Goal: Connect with others: Connect with others

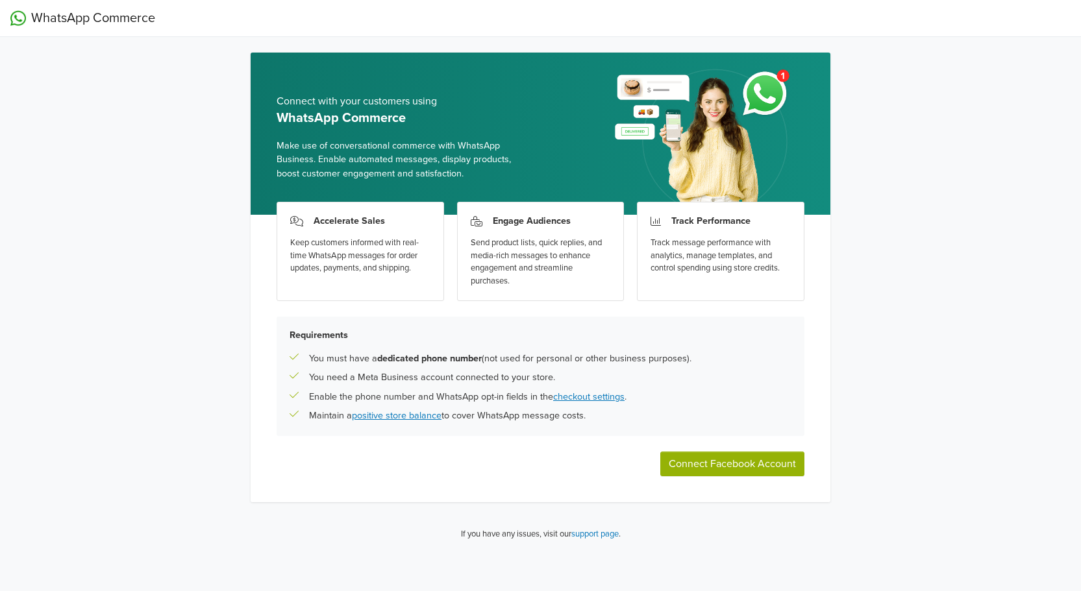
click at [151, 175] on div "WhatsApp Commerce Connect with your customers using WhatsApp Commerce Make use …" at bounding box center [540, 276] width 1081 height 552
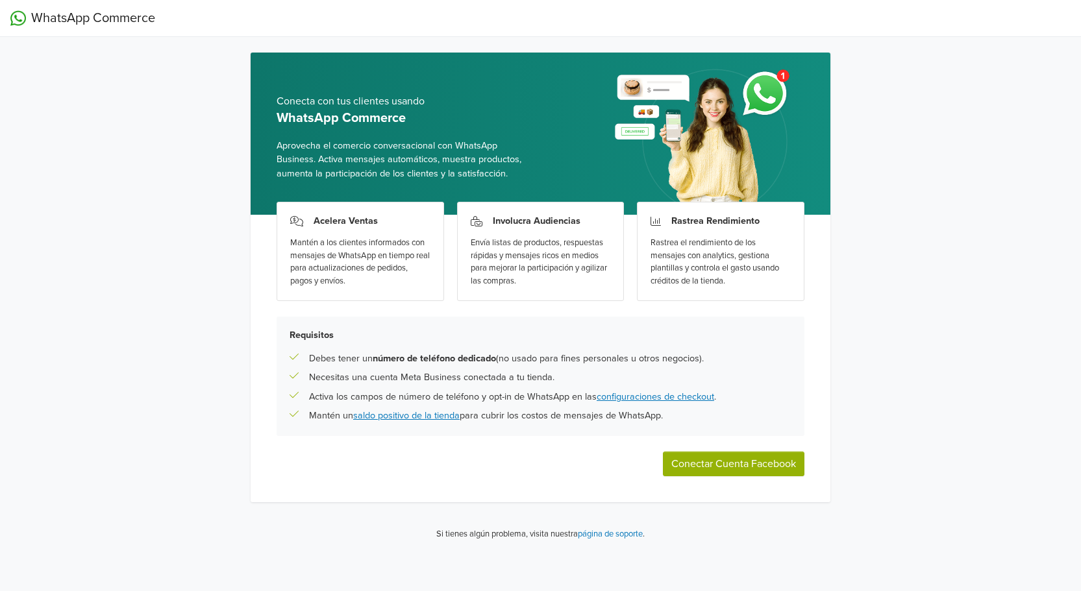
click at [754, 471] on button "Conectar Cuenta Facebook" at bounding box center [733, 464] width 141 height 25
click at [211, 319] on div "WhatsApp Commerce Conecta con tus clientes usando WhatsApp Commerce Aprovecha e…" at bounding box center [540, 276] width 1081 height 552
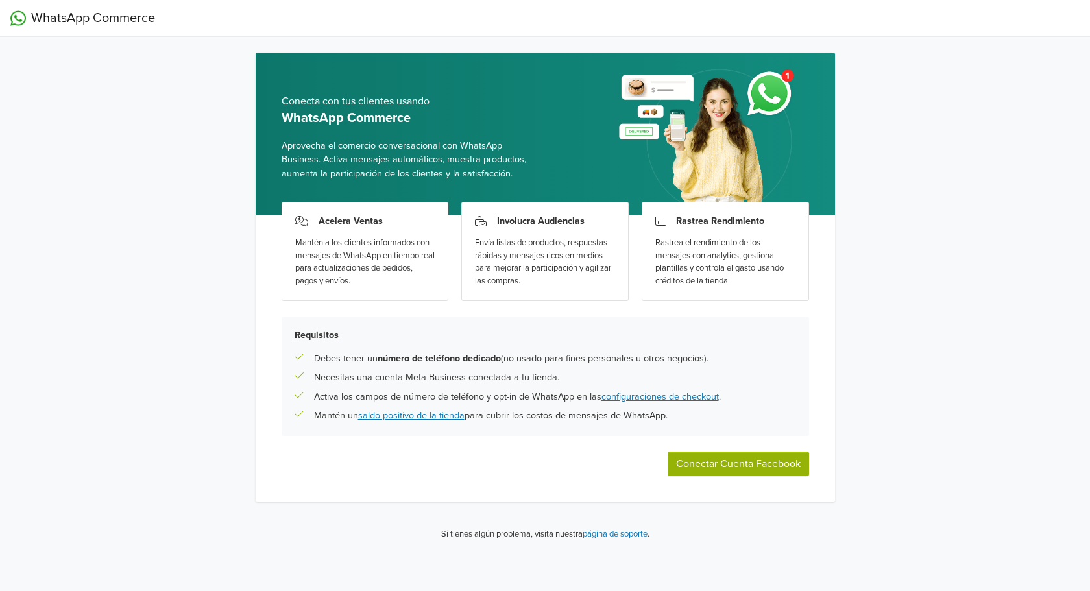
click at [731, 464] on button "Conectar Cuenta Facebook" at bounding box center [738, 464] width 141 height 25
click at [746, 466] on button "Conectar Cuenta Facebook" at bounding box center [738, 464] width 141 height 25
click at [193, 228] on div "WhatsApp Commerce Conecta con tus clientes usando WhatsApp Commerce Aprovecha e…" at bounding box center [545, 276] width 1090 height 552
